Goal: Task Accomplishment & Management: Manage account settings

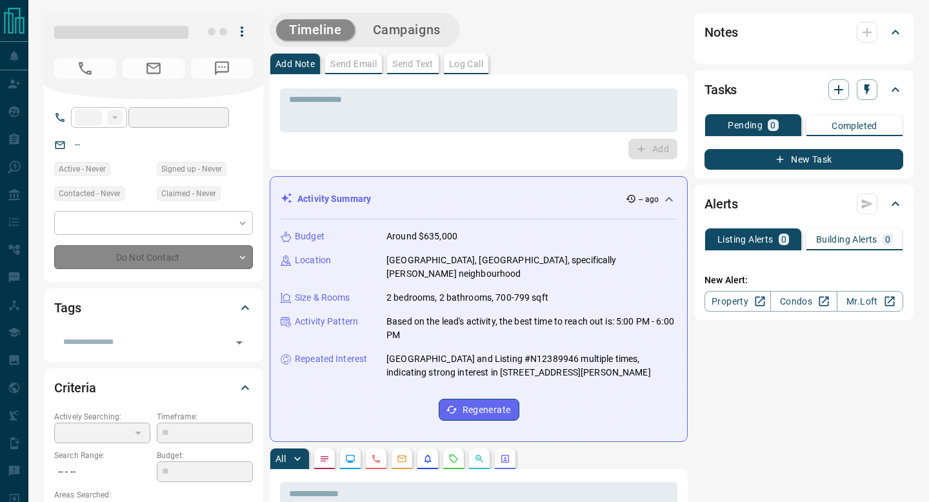
type input "**"
type input "**********"
type input "*"
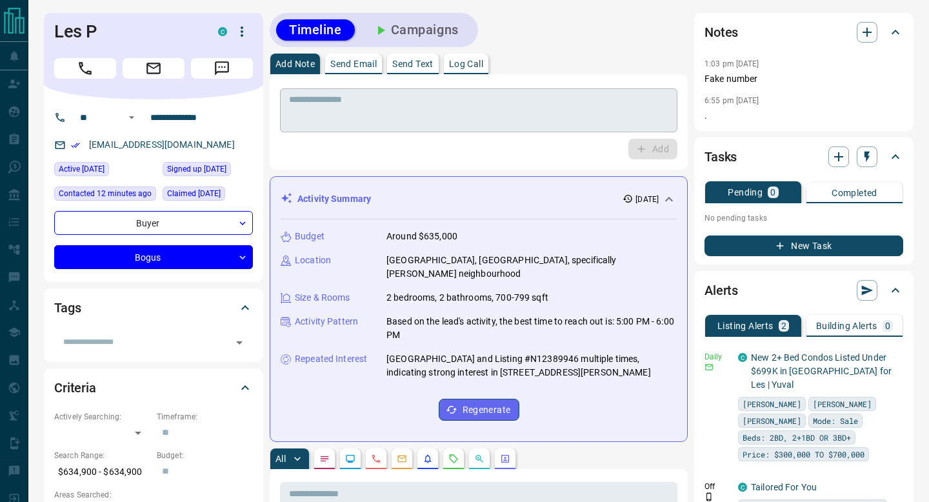
click at [425, 121] on textarea at bounding box center [478, 110] width 379 height 33
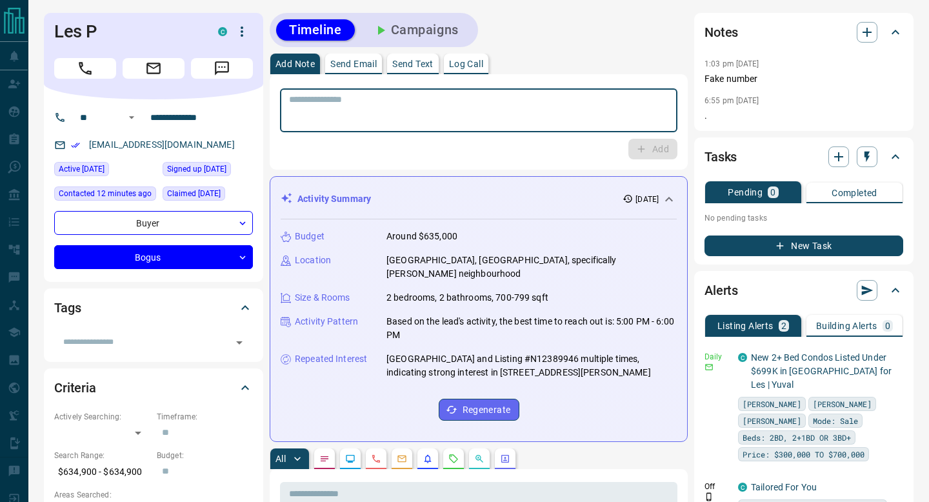
paste textarea "**********"
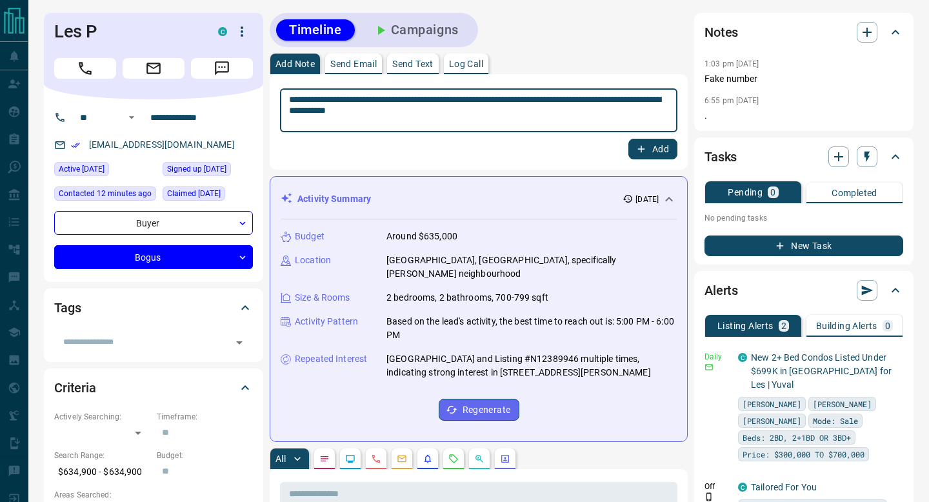
type textarea "**********"
click at [650, 153] on button "Add" at bounding box center [652, 149] width 49 height 21
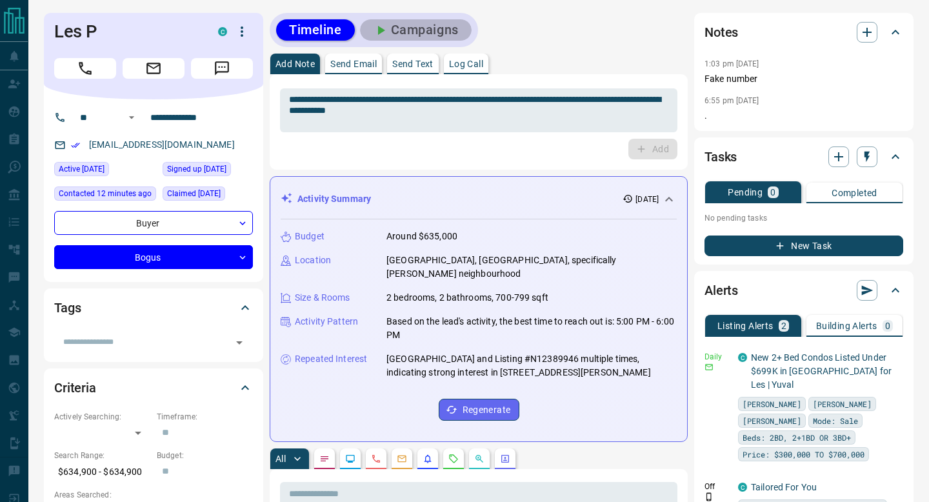
click at [417, 39] on button "Campaigns" at bounding box center [416, 29] width 112 height 21
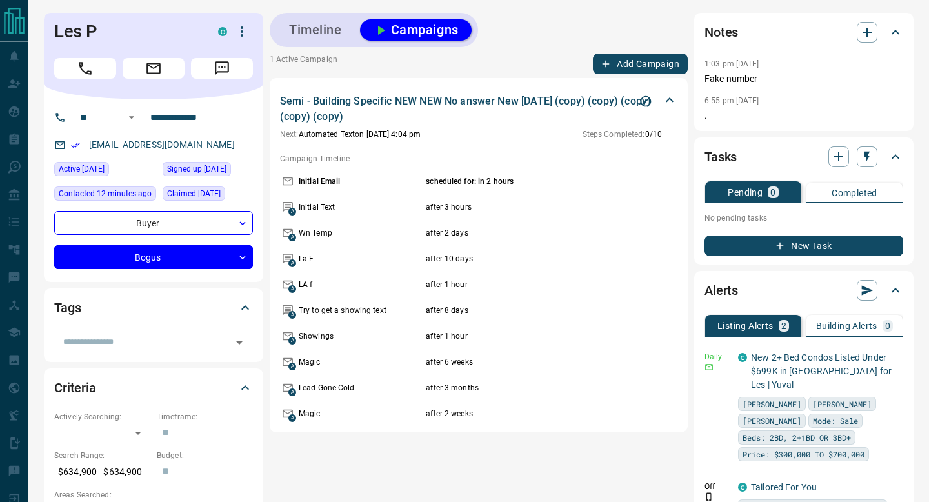
click at [648, 102] on icon "Stop Campaign" at bounding box center [645, 101] width 13 height 13
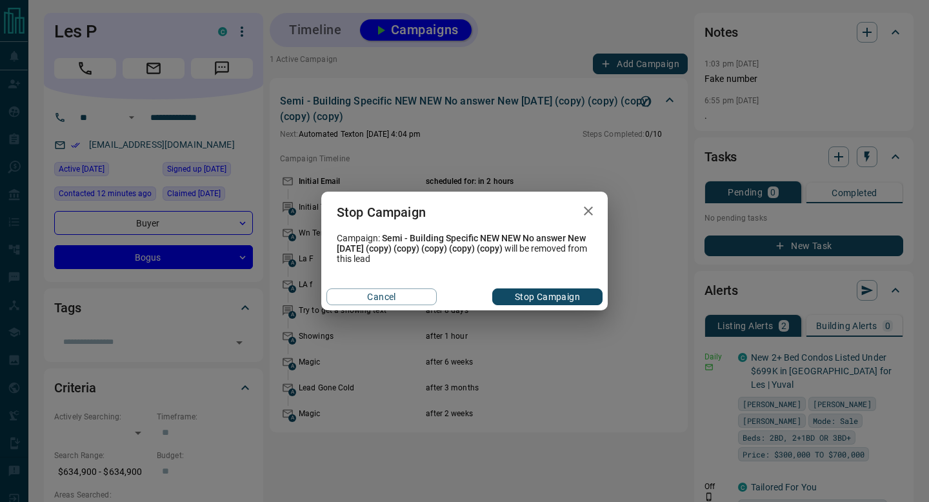
click at [535, 289] on button "Stop Campaign" at bounding box center [547, 296] width 110 height 17
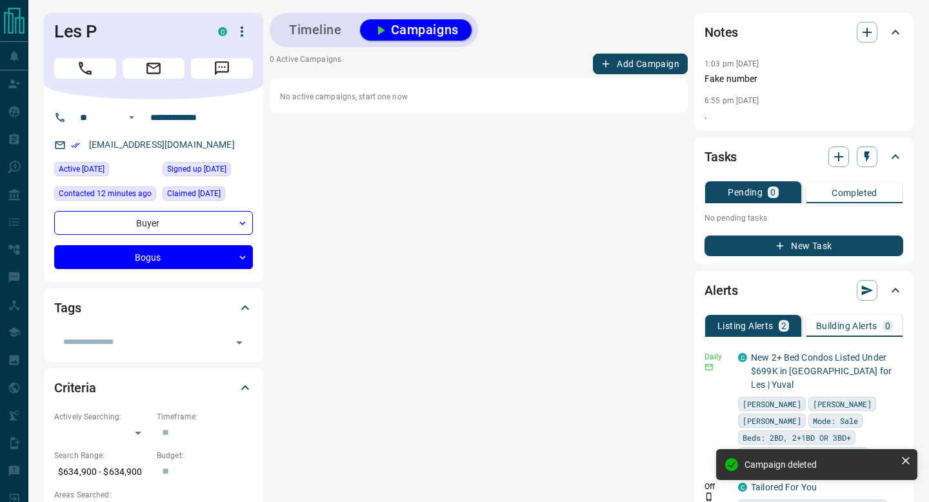
click at [313, 35] on button "Timeline" at bounding box center [315, 29] width 79 height 21
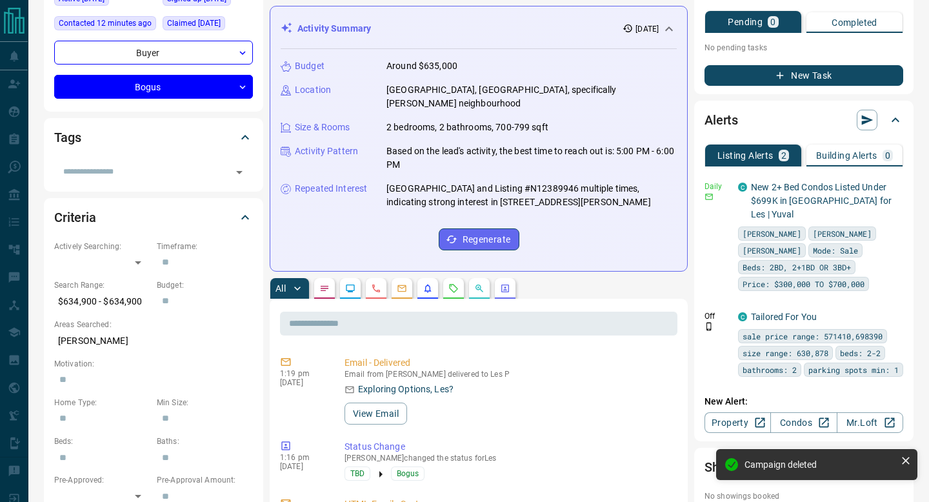
scroll to position [176, 0]
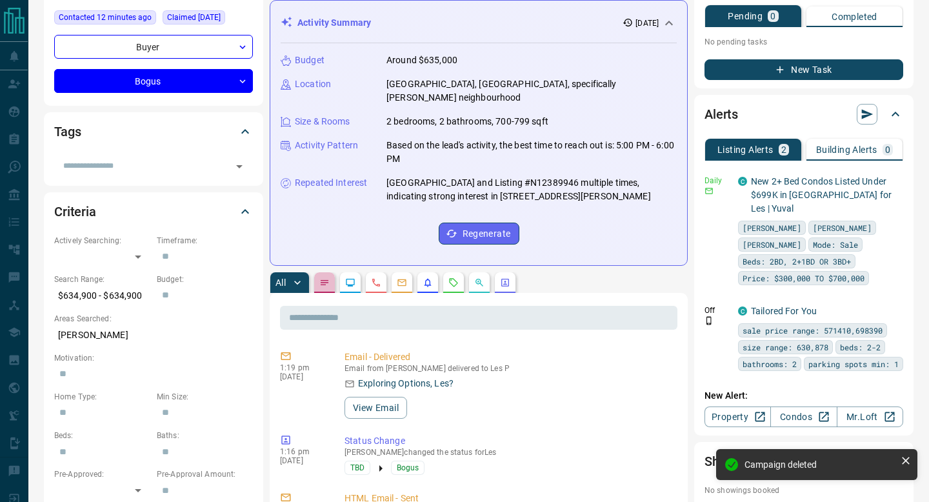
click at [333, 272] on button "button" at bounding box center [324, 282] width 21 height 21
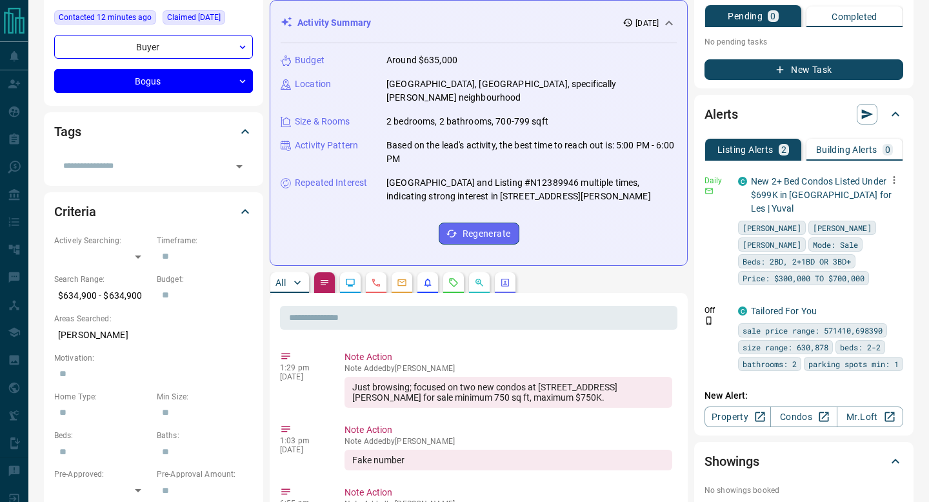
click at [894, 183] on icon "button" at bounding box center [894, 180] width 12 height 12
click at [875, 244] on li "Delete" at bounding box center [873, 245] width 57 height 21
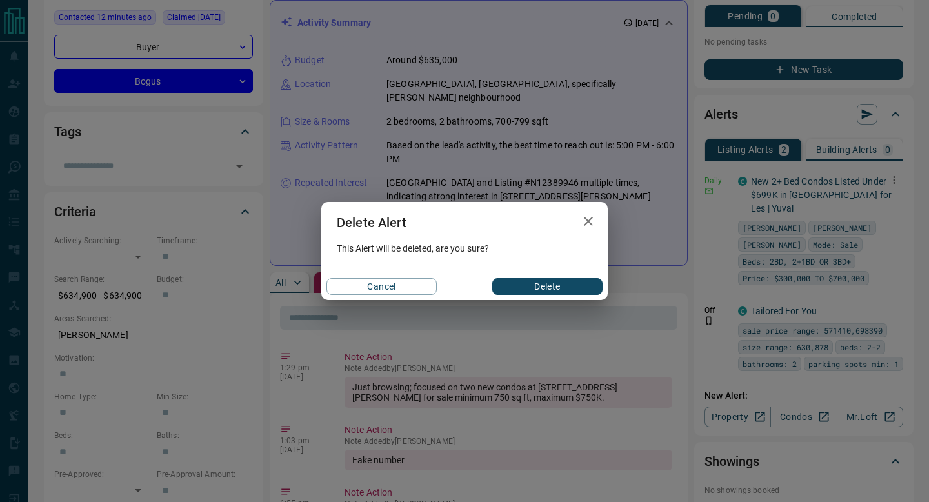
click at [558, 283] on button "Delete" at bounding box center [547, 286] width 110 height 17
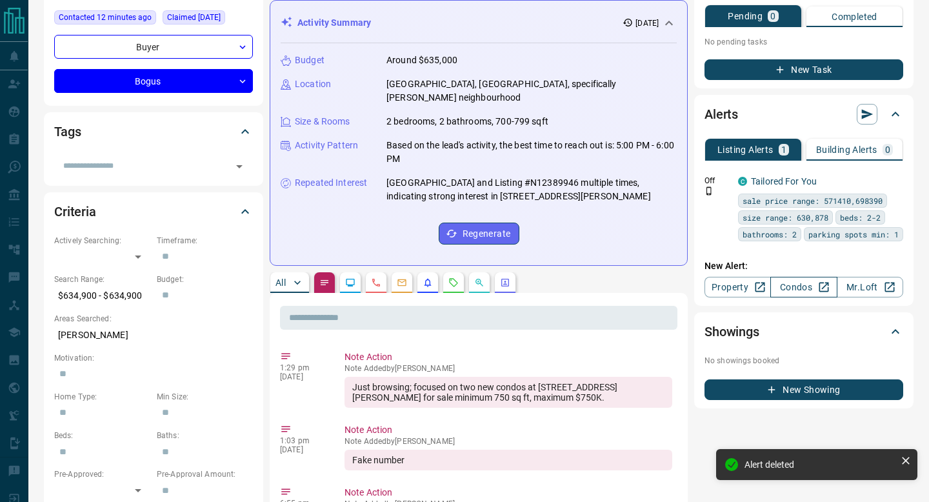
click at [791, 297] on link "Condos" at bounding box center [803, 287] width 66 height 21
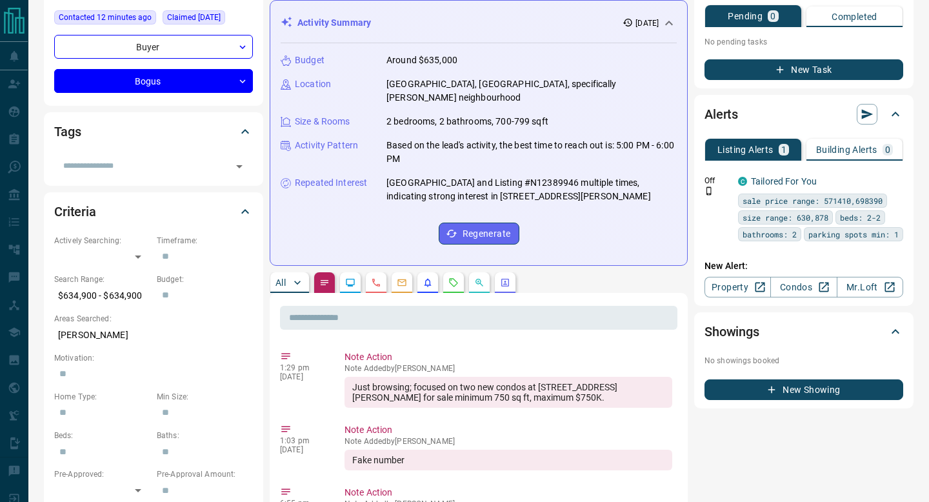
scroll to position [172, 0]
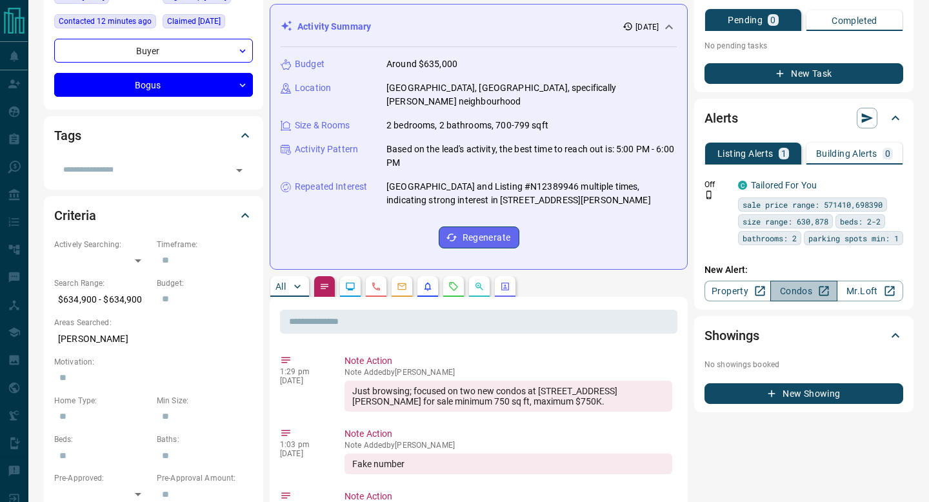
click at [797, 298] on link "Condos" at bounding box center [803, 291] width 66 height 21
click at [785, 165] on div "Off C Tailored For You sale price range: 571410,698390 size range: 630,878 beds…" at bounding box center [803, 209] width 199 height 91
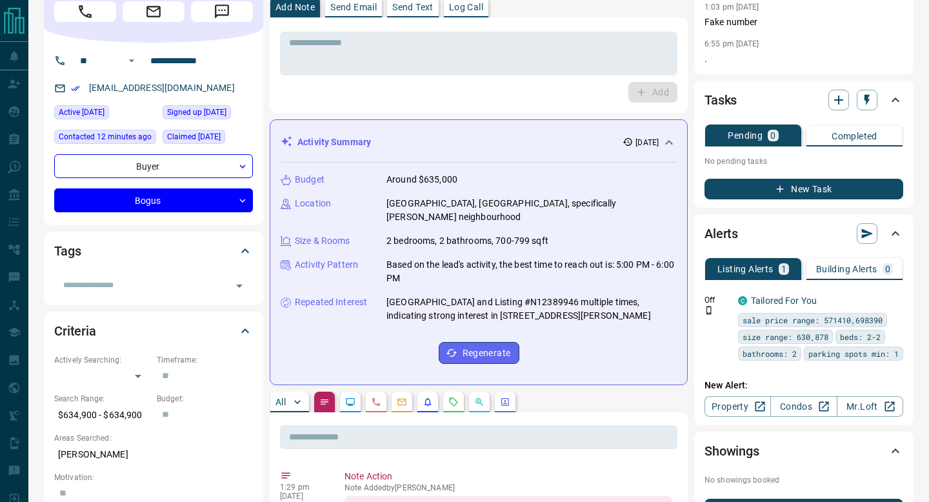
scroll to position [0, 0]
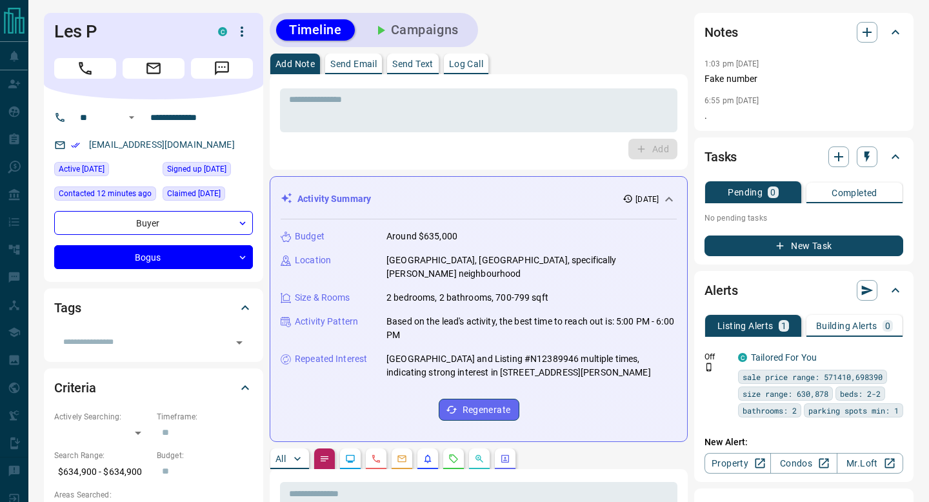
click at [829, 241] on button "New Task" at bounding box center [803, 245] width 199 height 21
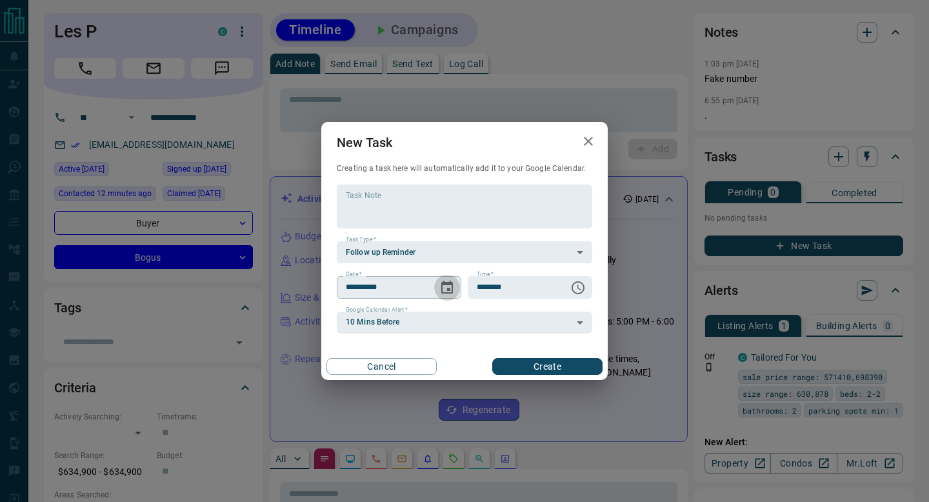
click at [452, 290] on icon "Choose date, selected date is Sep 16, 2025" at bounding box center [447, 287] width 12 height 13
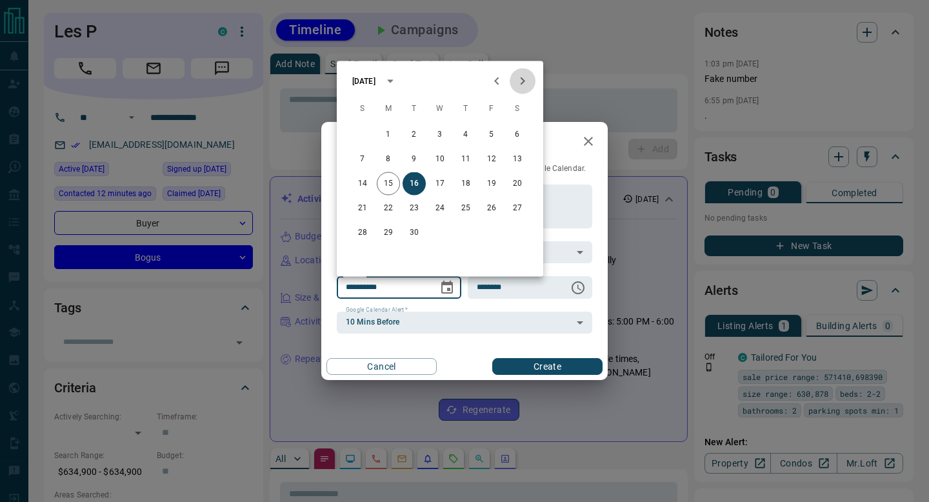
click at [527, 83] on icon "Next month" at bounding box center [522, 81] width 15 height 15
click at [422, 159] on button "7" at bounding box center [413, 159] width 23 height 23
type input "**********"
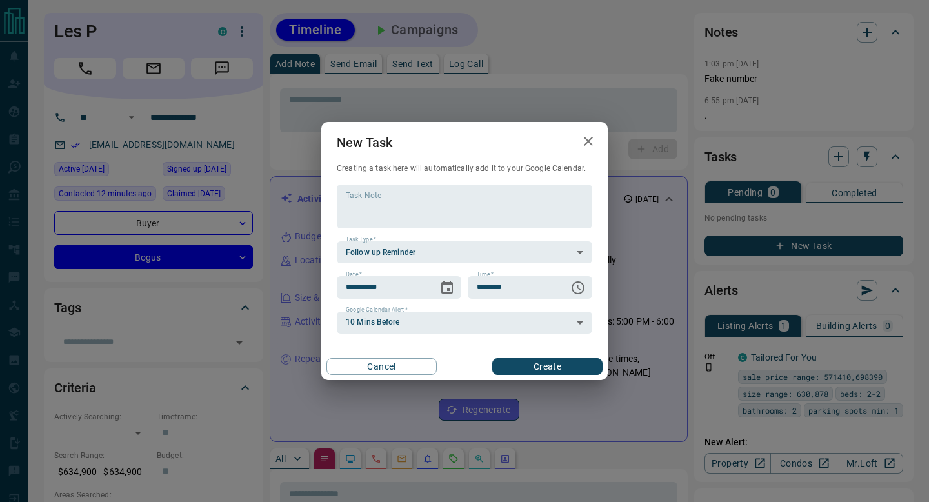
click at [511, 358] on button "Create" at bounding box center [547, 366] width 110 height 17
